Goal: Task Accomplishment & Management: Manage account settings

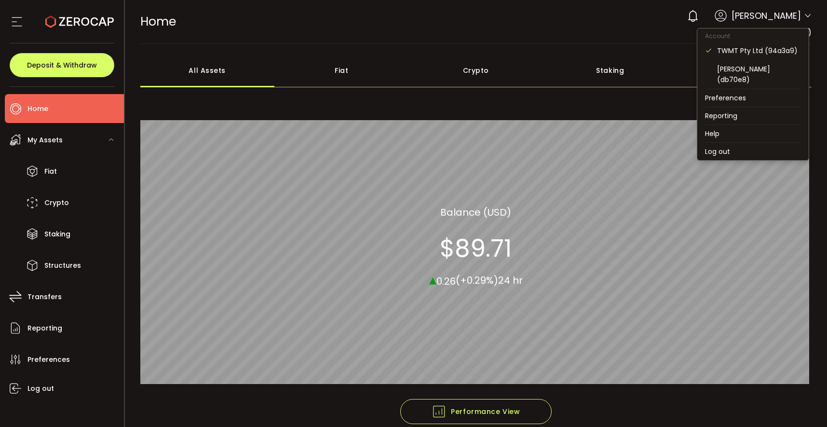
click at [804, 17] on icon at bounding box center [808, 16] width 8 height 8
click at [750, 71] on div "[PERSON_NAME] (db70e8)" at bounding box center [759, 74] width 84 height 21
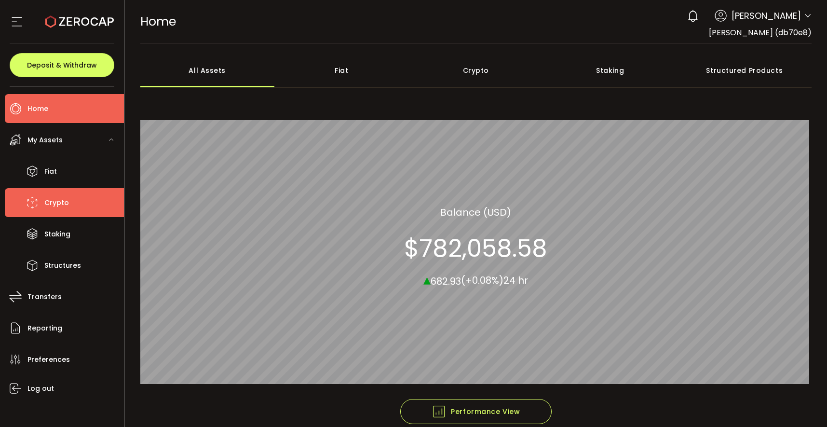
click at [80, 201] on li "Crypto" at bounding box center [64, 202] width 119 height 29
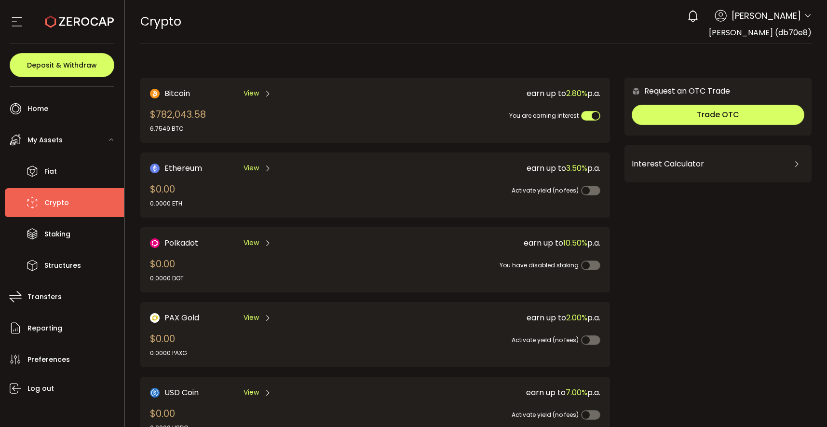
click at [253, 91] on span "View" at bounding box center [250, 93] width 15 height 10
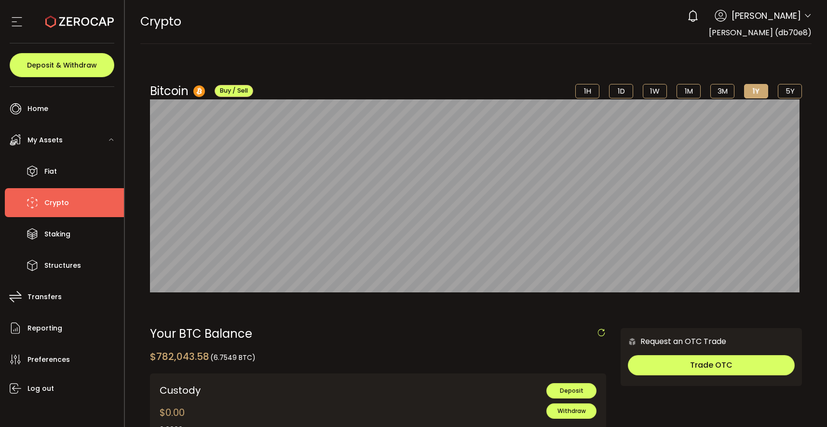
click at [804, 19] on icon at bounding box center [808, 16] width 8 height 8
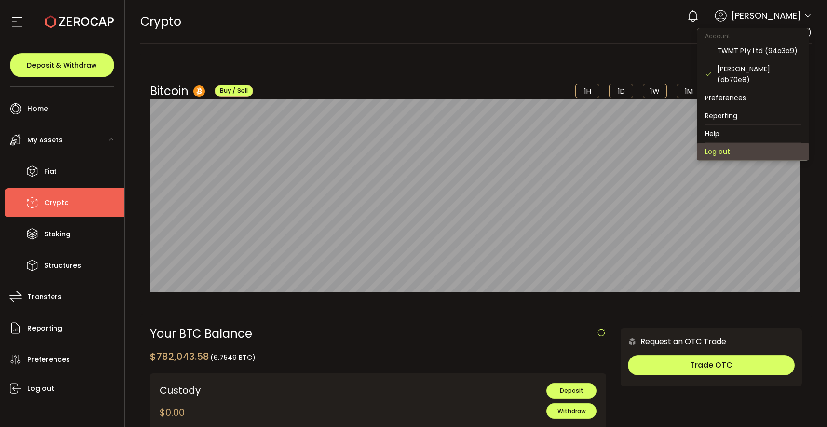
click at [737, 143] on li "Log out" at bounding box center [752, 151] width 111 height 17
